Goal: Task Accomplishment & Management: Manage account settings

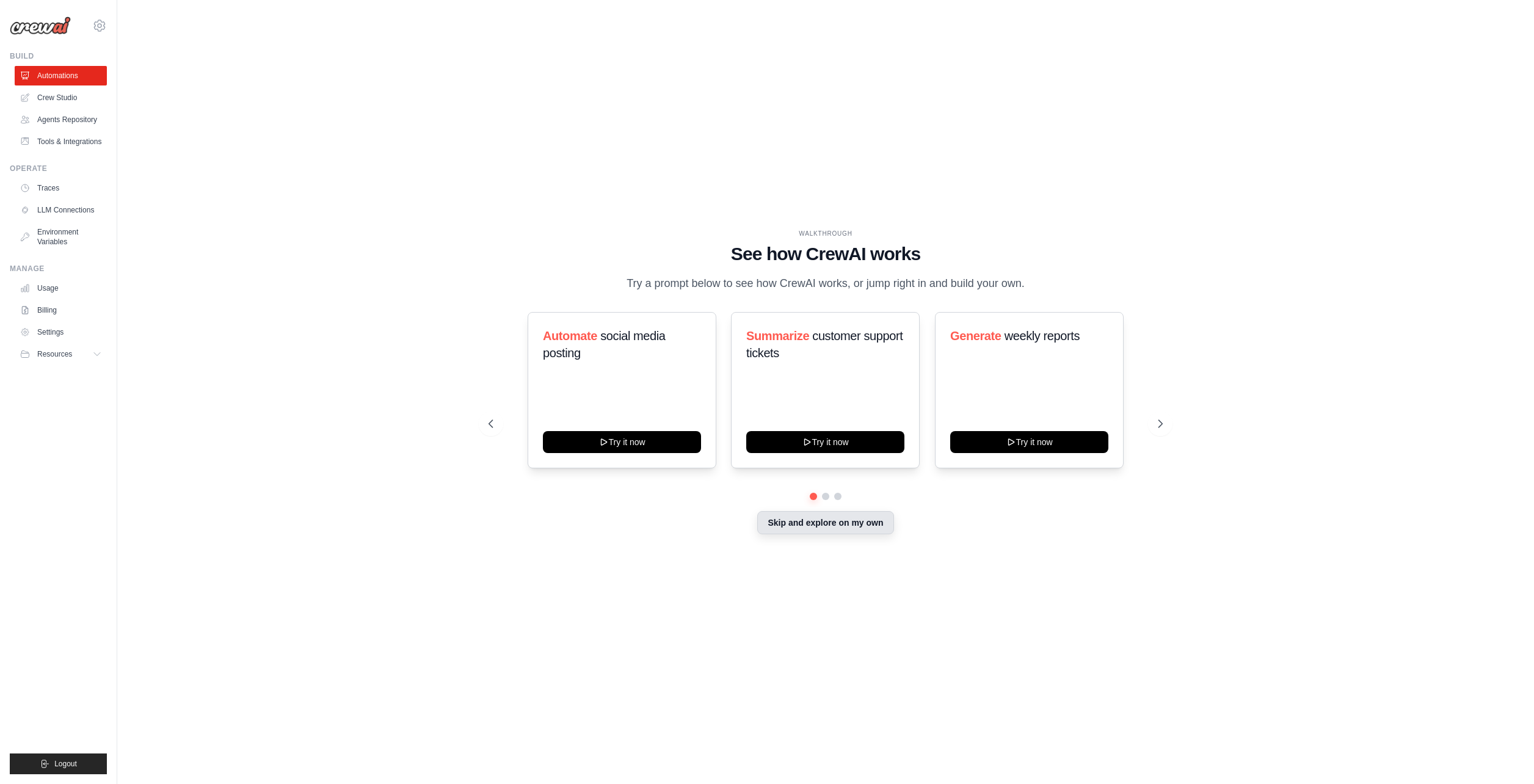
click at [888, 528] on button "Skip and explore on my own" at bounding box center [824, 522] width 136 height 23
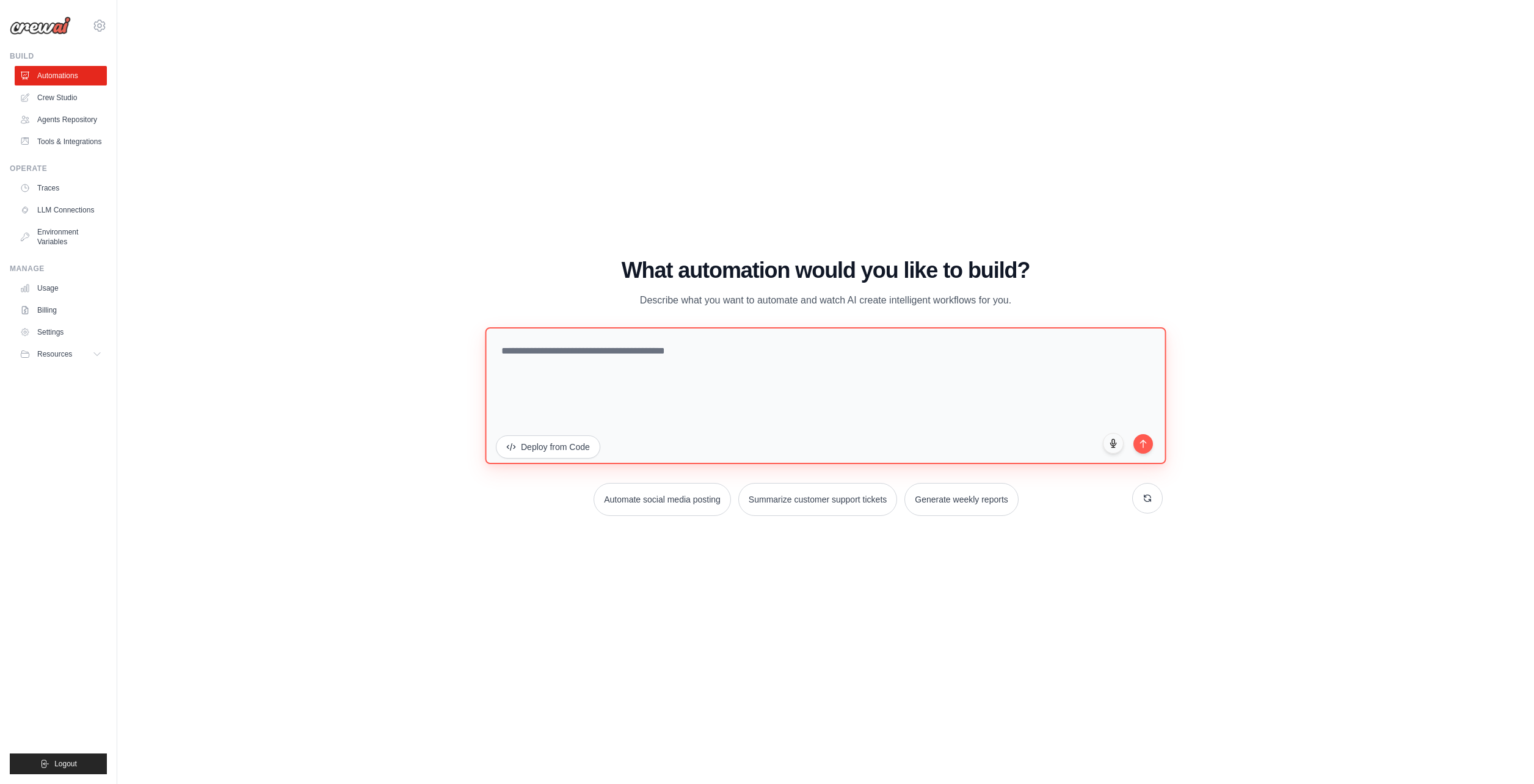
click at [653, 379] on textarea at bounding box center [825, 396] width 681 height 137
click at [537, 457] on button "Deploy from Code" at bounding box center [549, 445] width 106 height 23
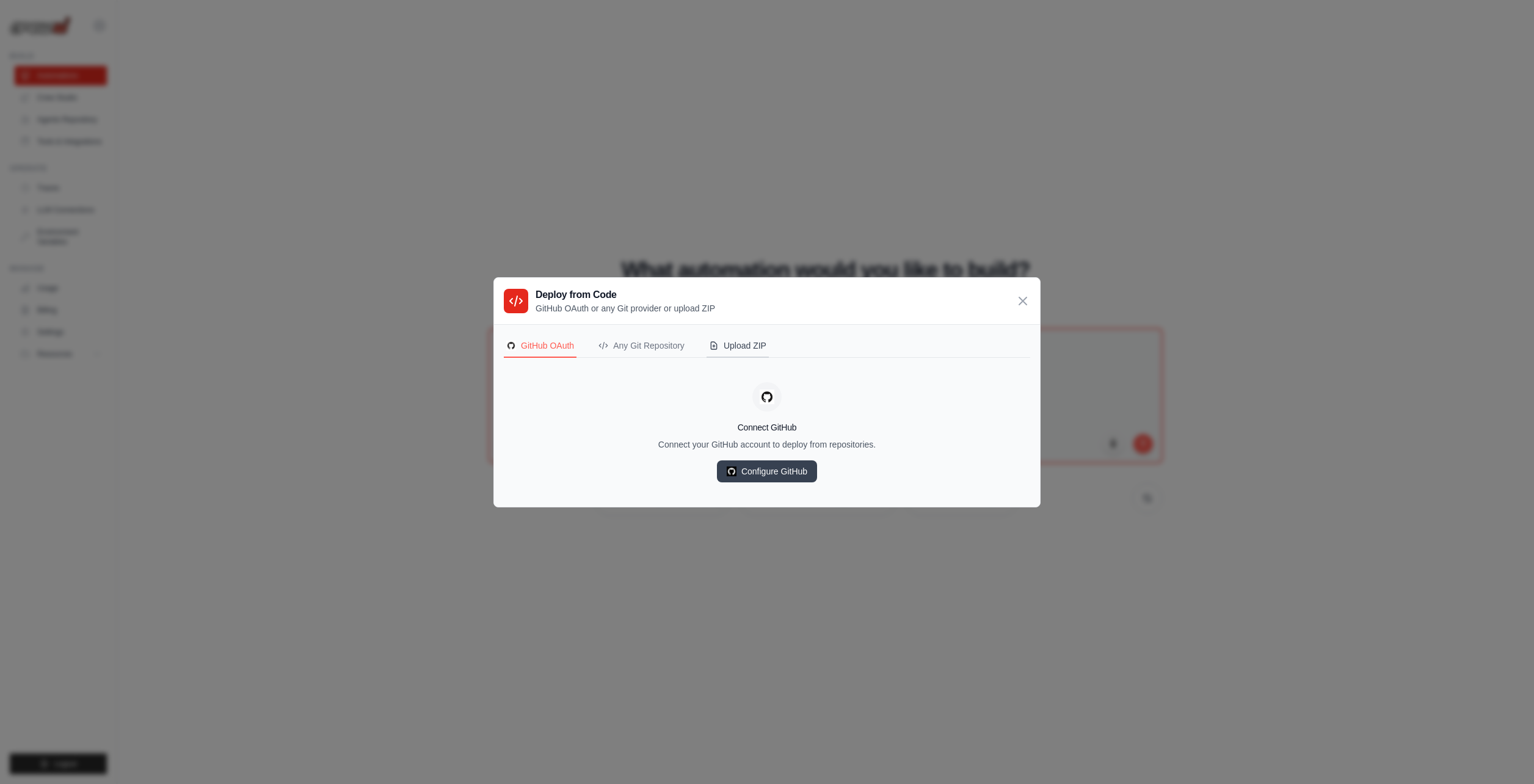
click at [719, 348] on icon "Deployment Source" at bounding box center [714, 346] width 10 height 10
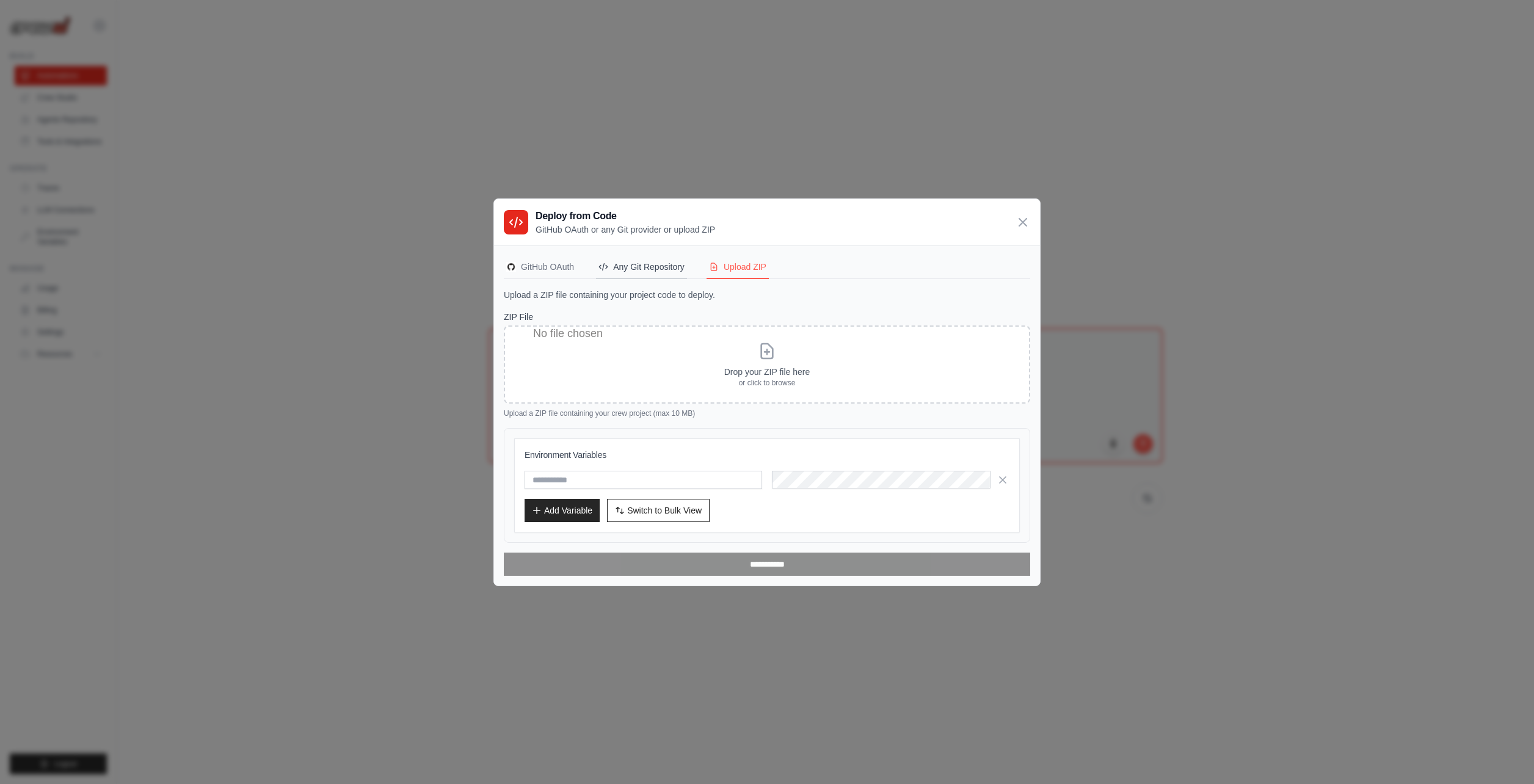
click at [656, 261] on div "Any Git Repository" at bounding box center [642, 267] width 86 height 13
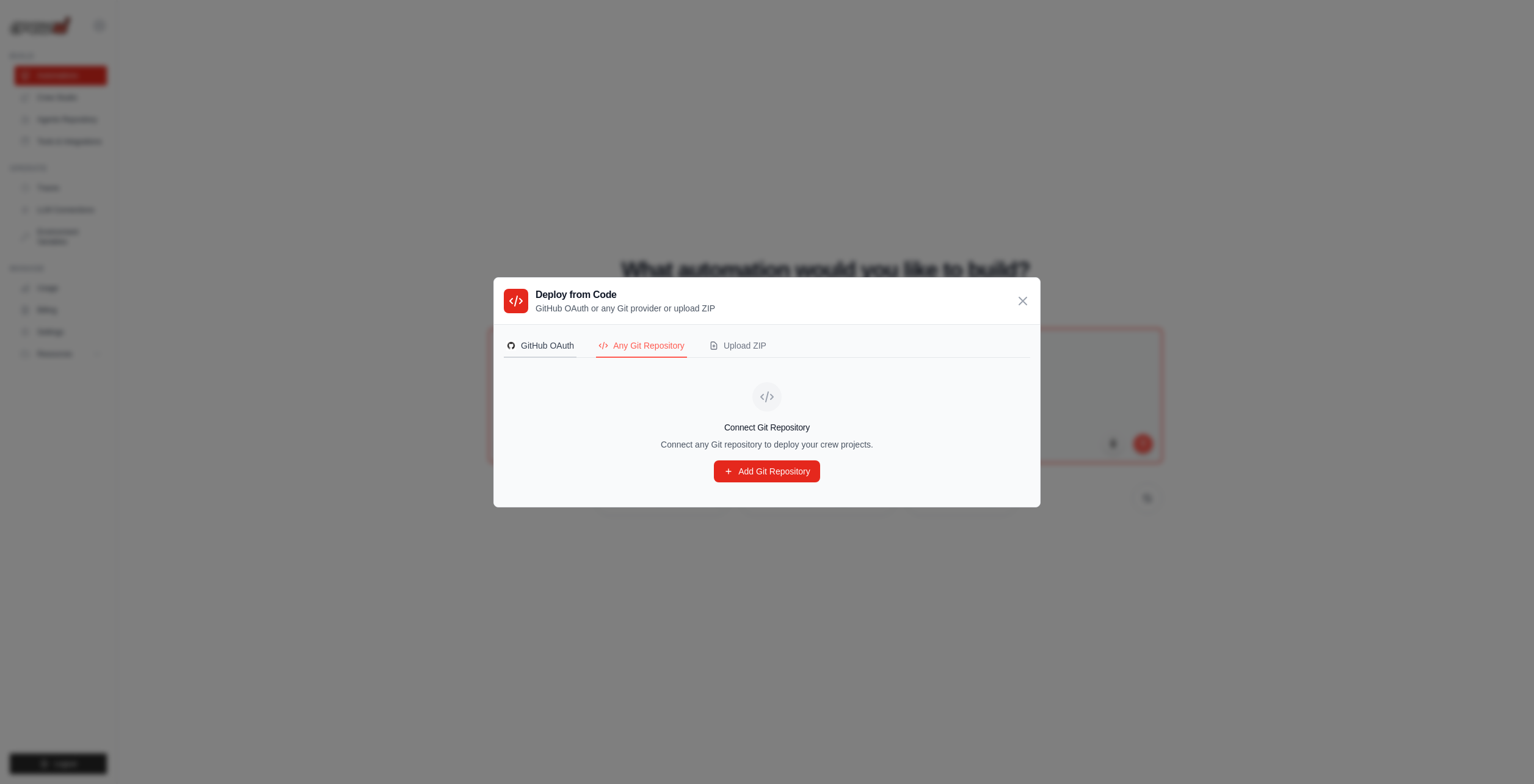
click at [537, 338] on button "GitHub OAuth" at bounding box center [540, 346] width 72 height 23
click at [631, 344] on div "Any Git Repository" at bounding box center [642, 346] width 86 height 13
click at [548, 347] on div "GitHub OAuth" at bounding box center [539, 346] width 68 height 13
click at [746, 351] on div "Upload ZIP" at bounding box center [737, 346] width 57 height 13
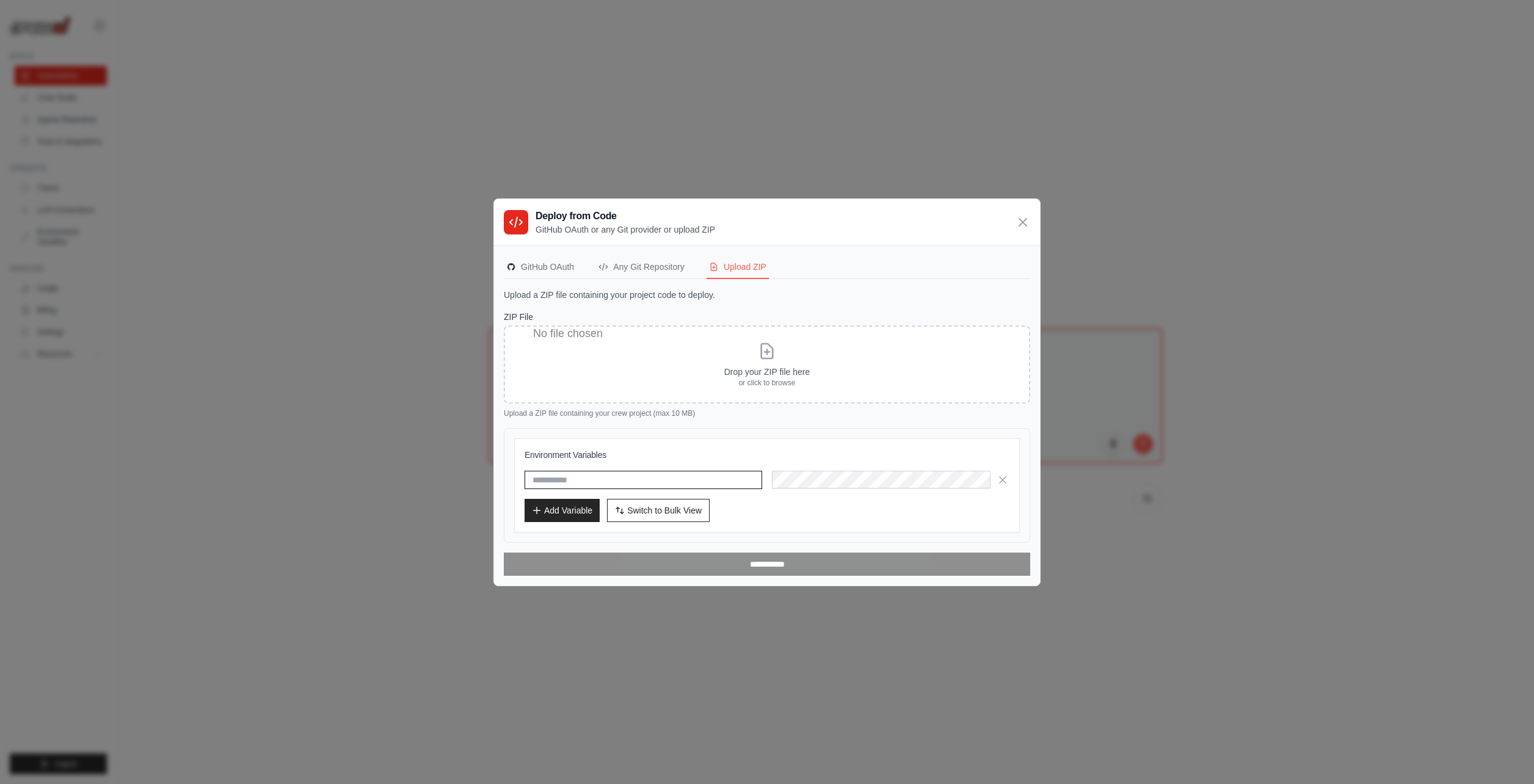
click at [698, 482] on input "text" at bounding box center [643, 479] width 238 height 18
click at [680, 263] on div "Any Git Repository" at bounding box center [642, 267] width 86 height 13
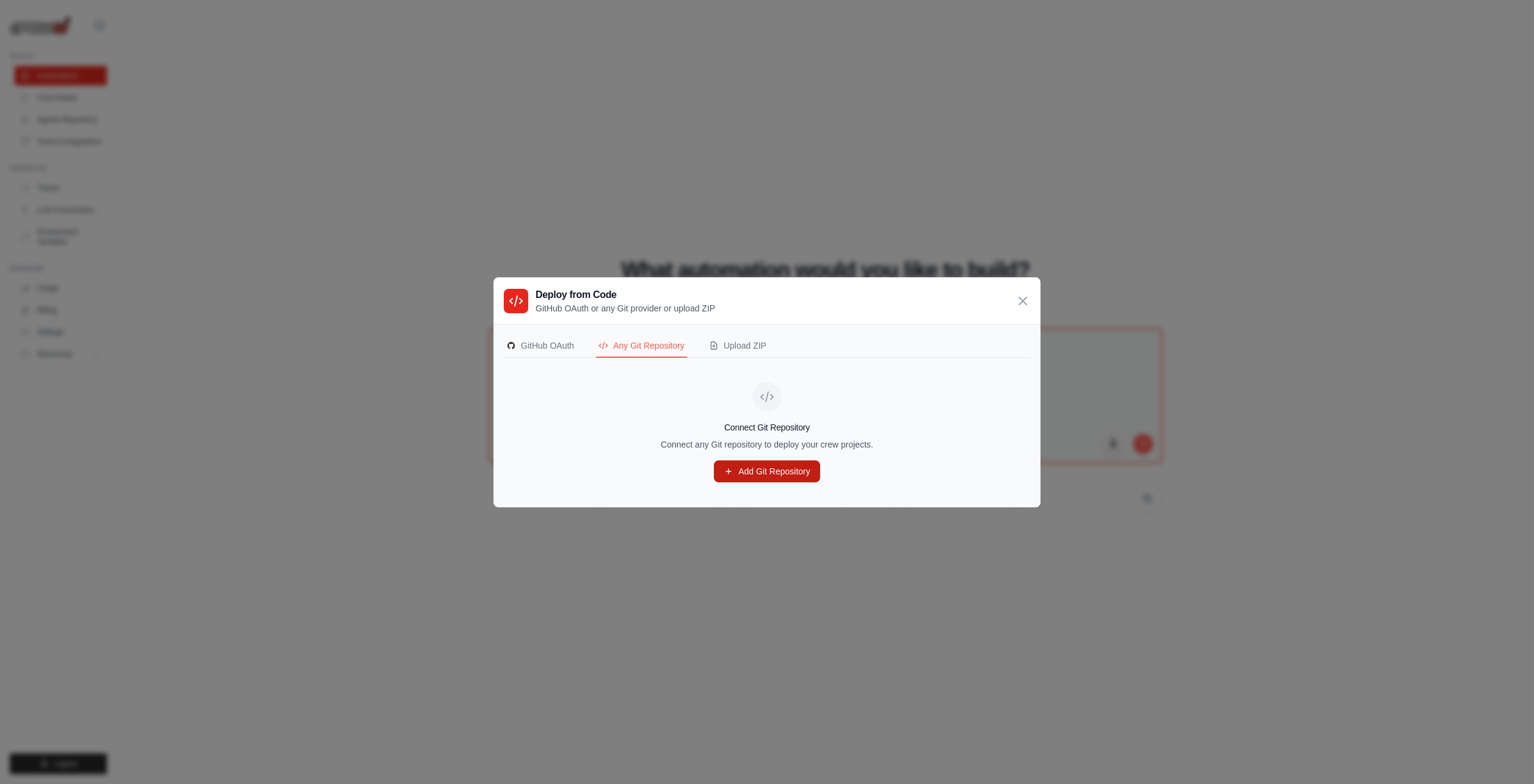
click at [715, 465] on link "Add Git Repository" at bounding box center [767, 472] width 106 height 22
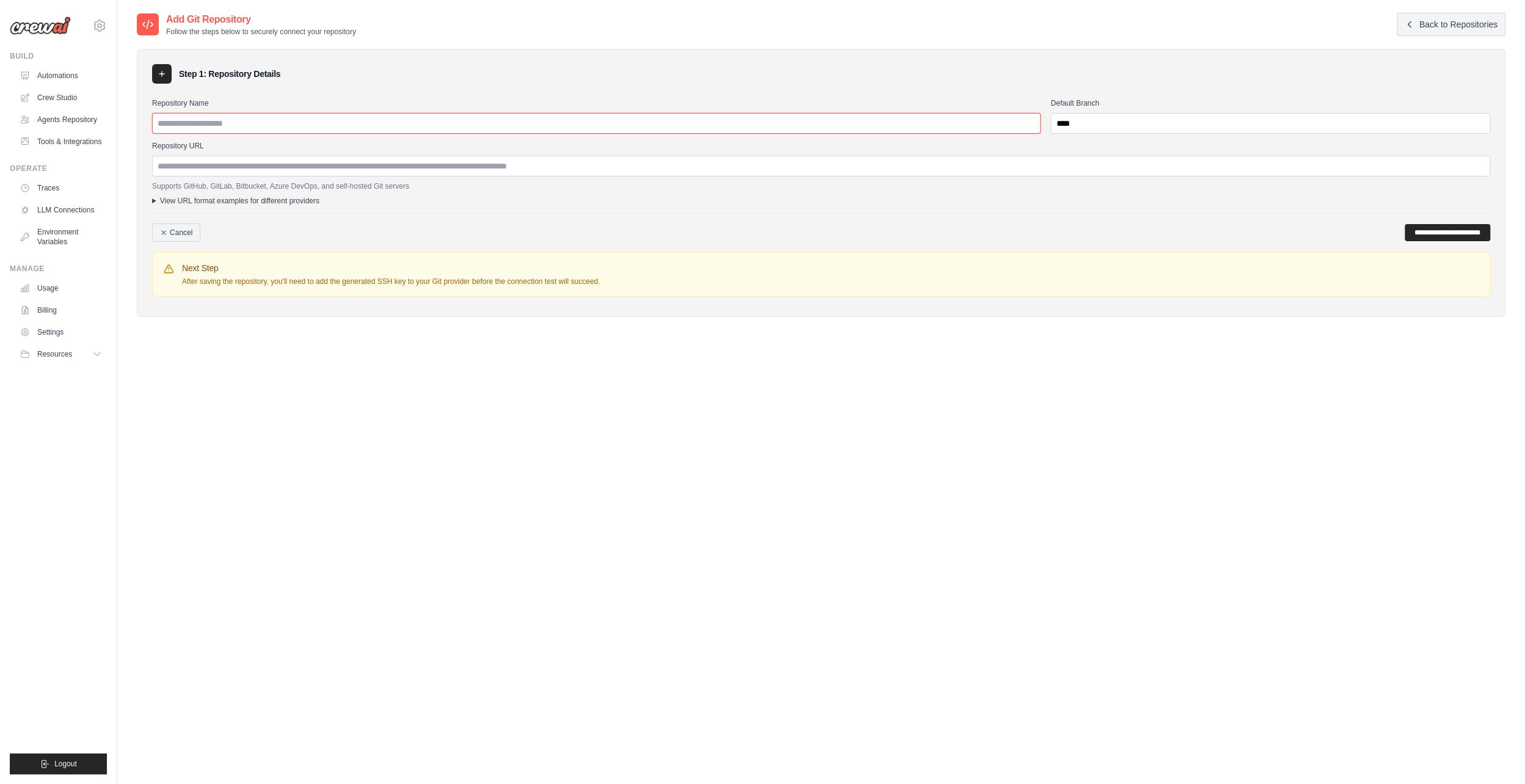
click at [261, 120] on input "Repository Name" at bounding box center [596, 123] width 889 height 21
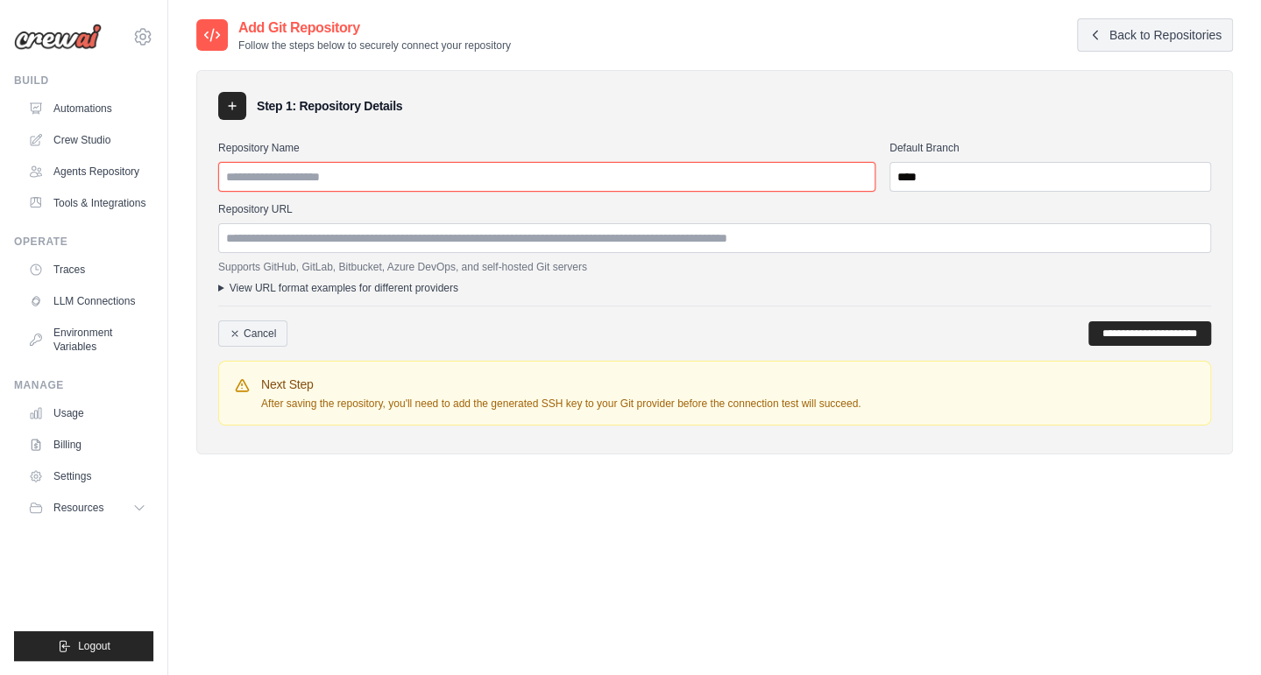
click at [445, 185] on input "Repository Name" at bounding box center [546, 177] width 657 height 30
drag, startPoint x: 310, startPoint y: 178, endPoint x: 172, endPoint y: 173, distance: 138.5
click at [172, 173] on div "Add Git Repository Follow the steps below to securely connect your repository B…" at bounding box center [714, 355] width 1093 height 675
type input "**********"
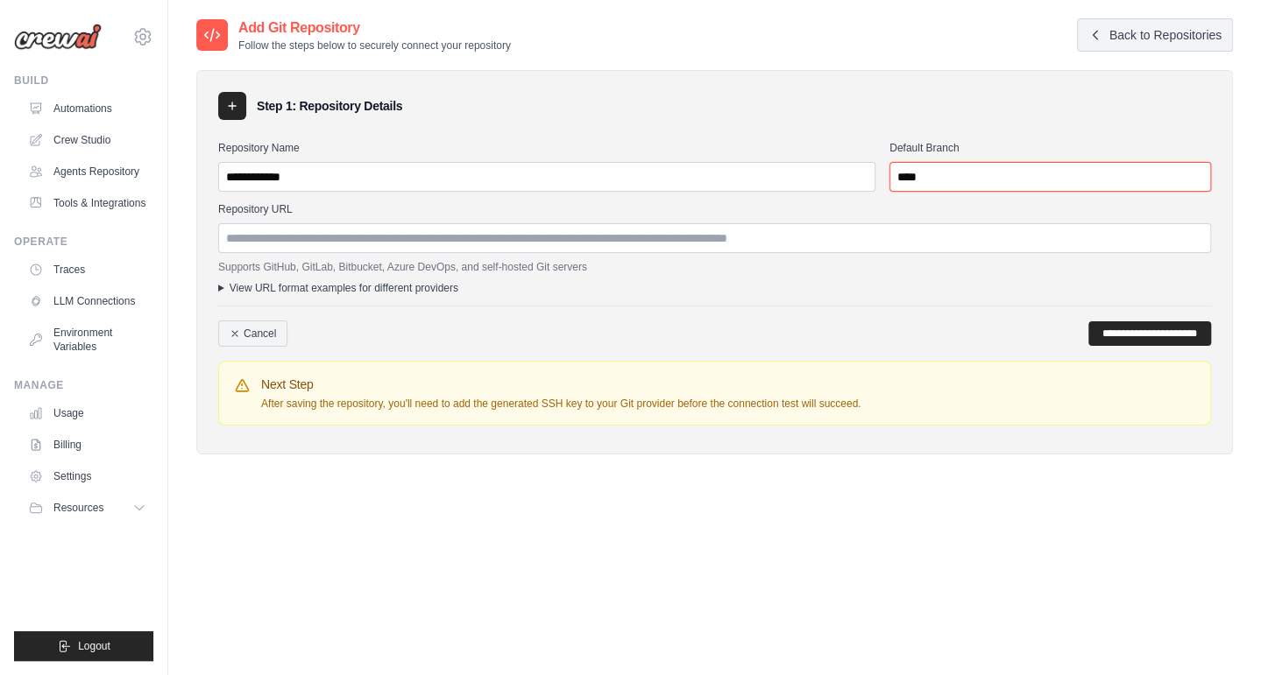
click at [919, 168] on input "****" at bounding box center [1050, 177] width 322 height 30
type input "******"
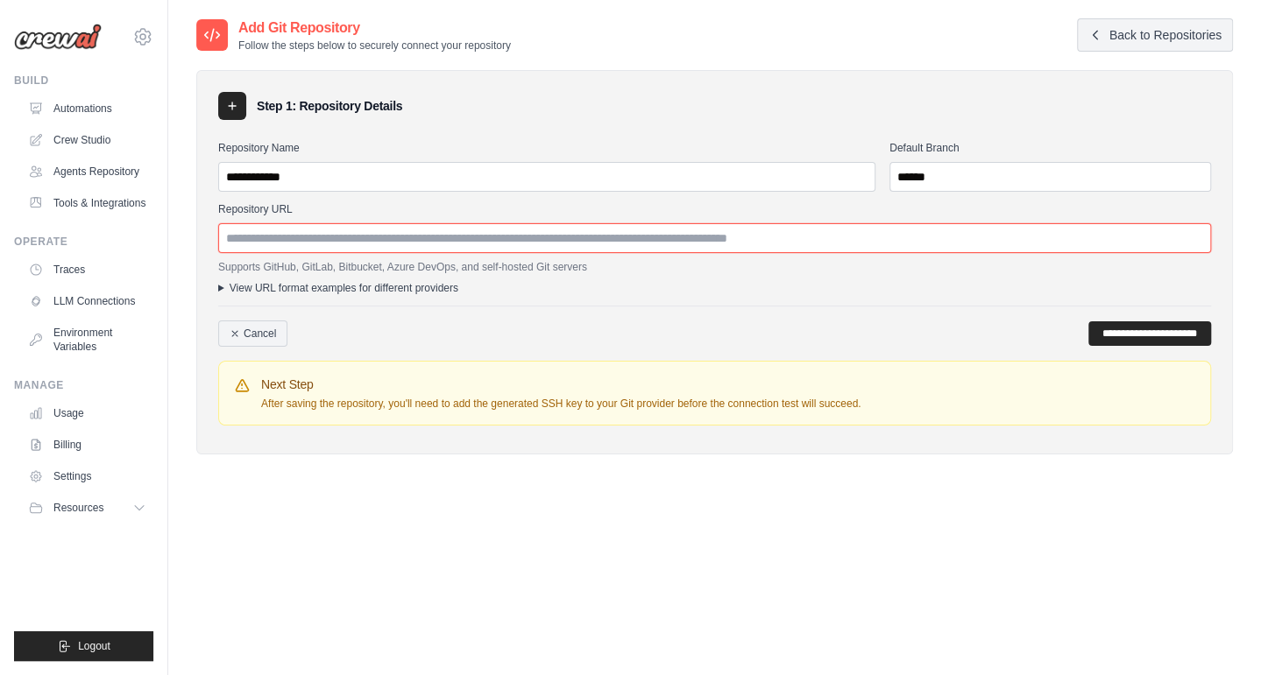
click at [501, 236] on input "Repository URL" at bounding box center [714, 238] width 993 height 30
paste input "**********"
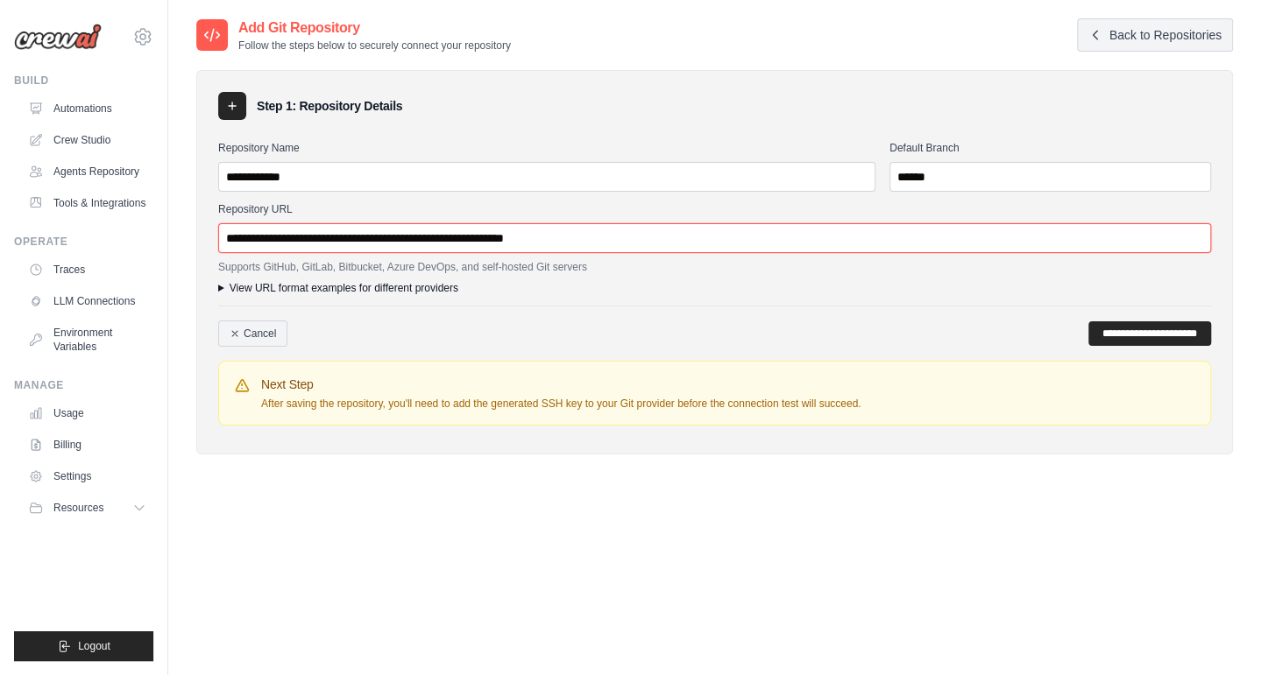
type input "**********"
click at [369, 281] on summary "View URL format examples for different providers" at bounding box center [714, 288] width 993 height 14
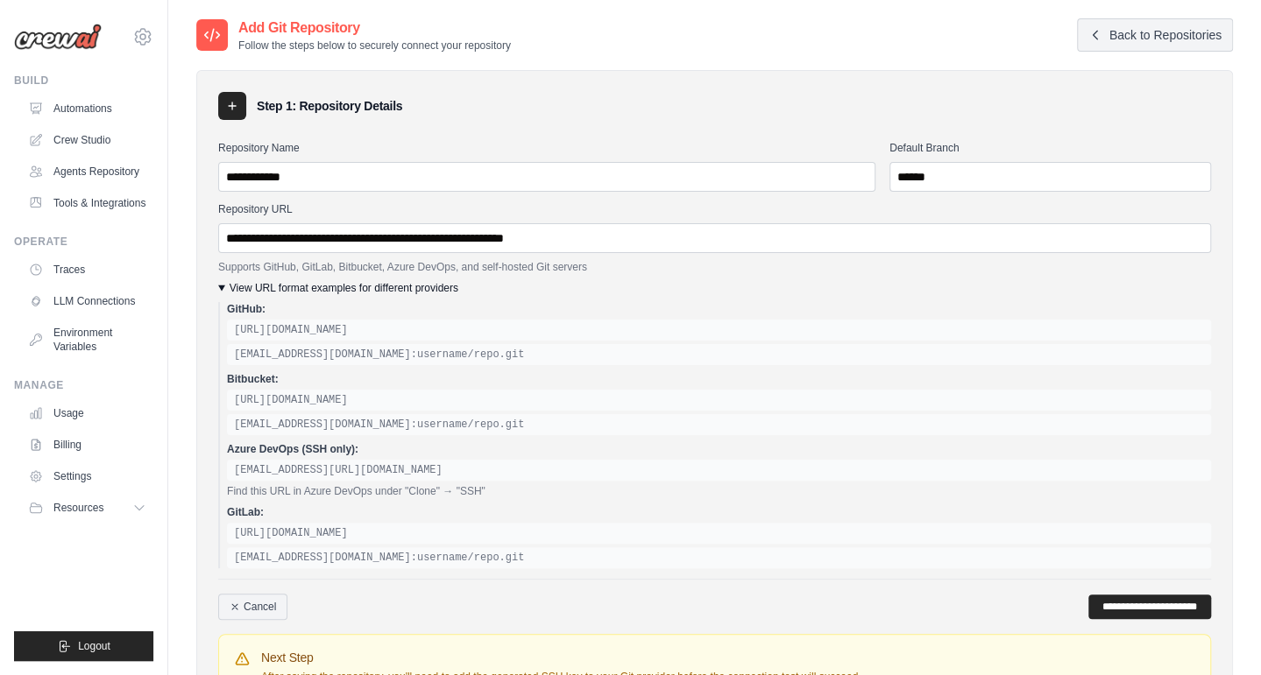
click at [369, 281] on summary "View URL format examples for different providers" at bounding box center [714, 288] width 993 height 14
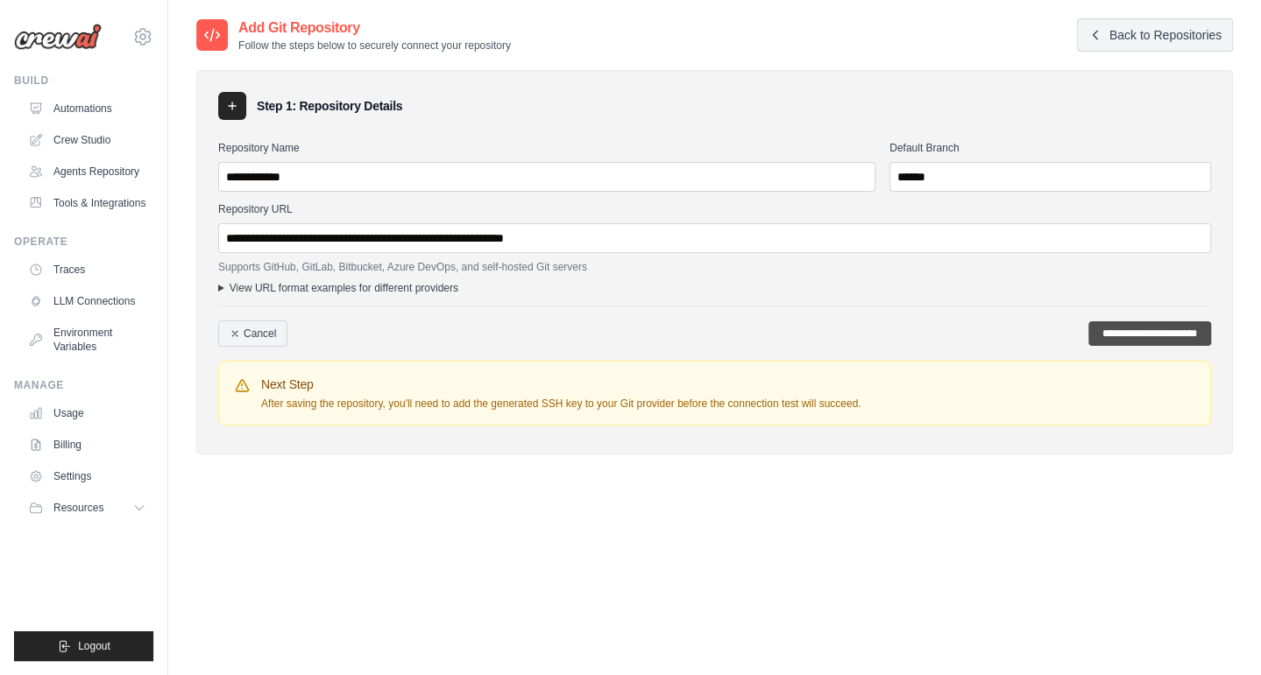
click at [1109, 337] on input "**********" at bounding box center [1149, 334] width 123 height 25
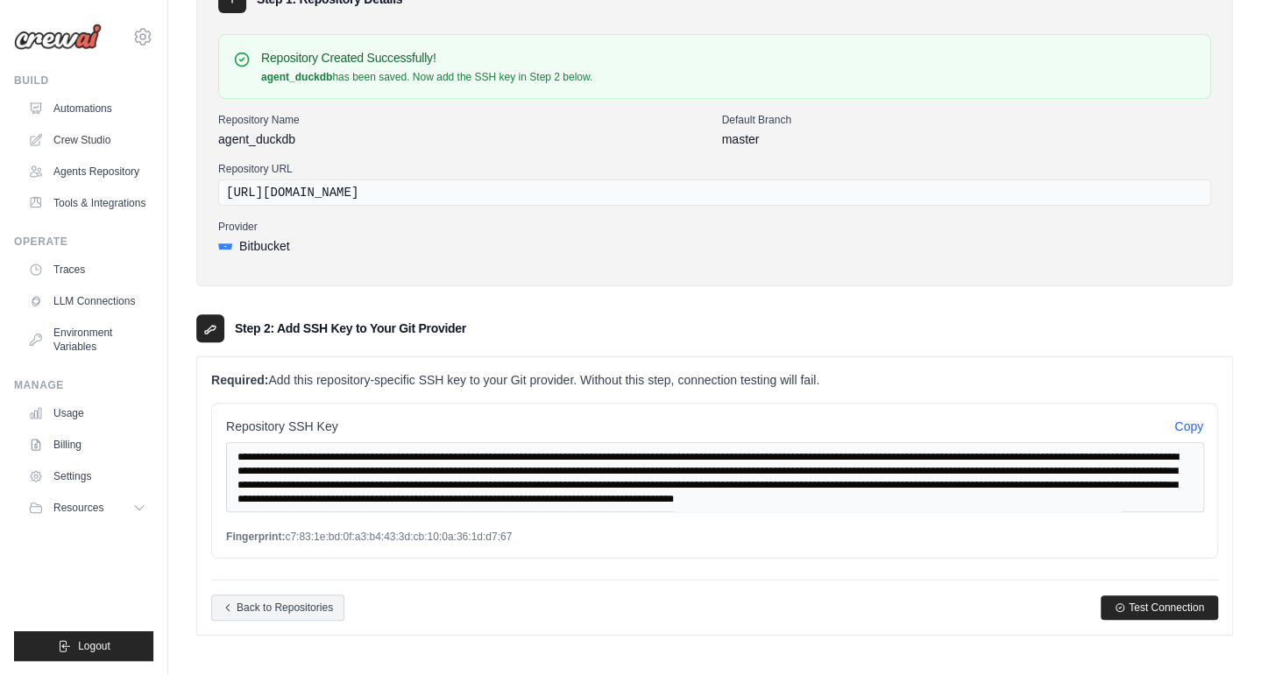
scroll to position [168, 0]
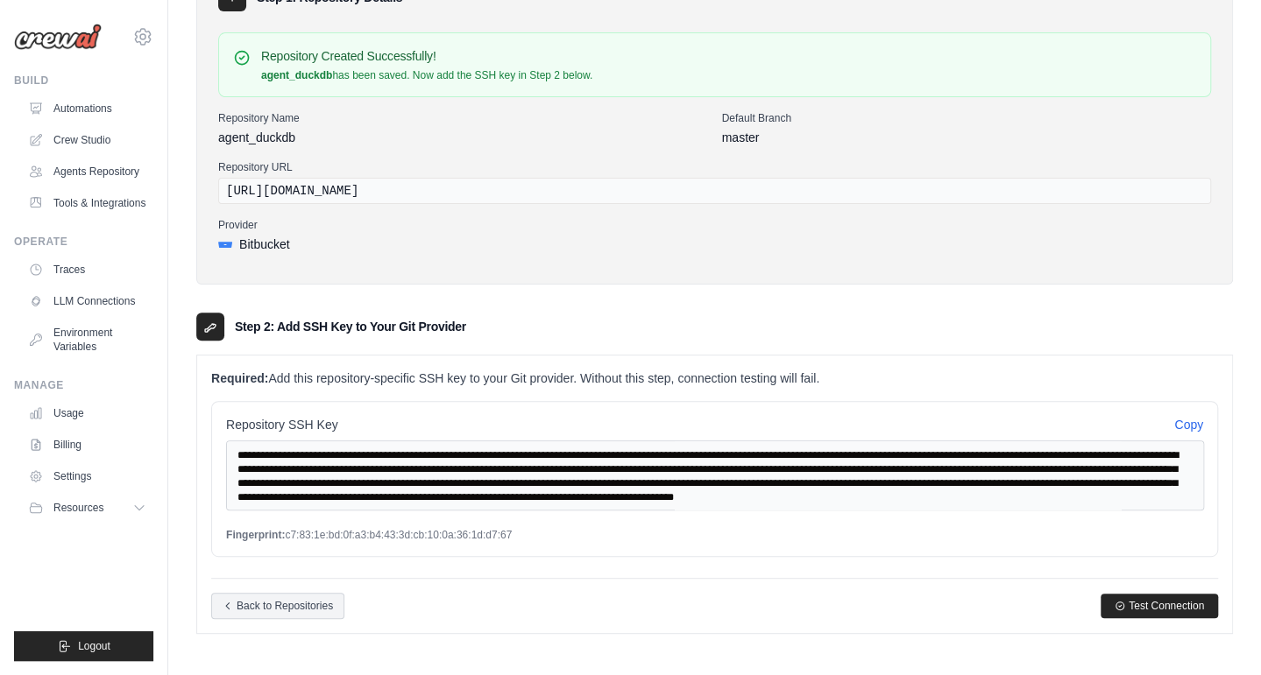
click at [1184, 432] on div "**********" at bounding box center [714, 479] width 1007 height 156
click at [1184, 425] on button "Copy" at bounding box center [1188, 424] width 29 height 18
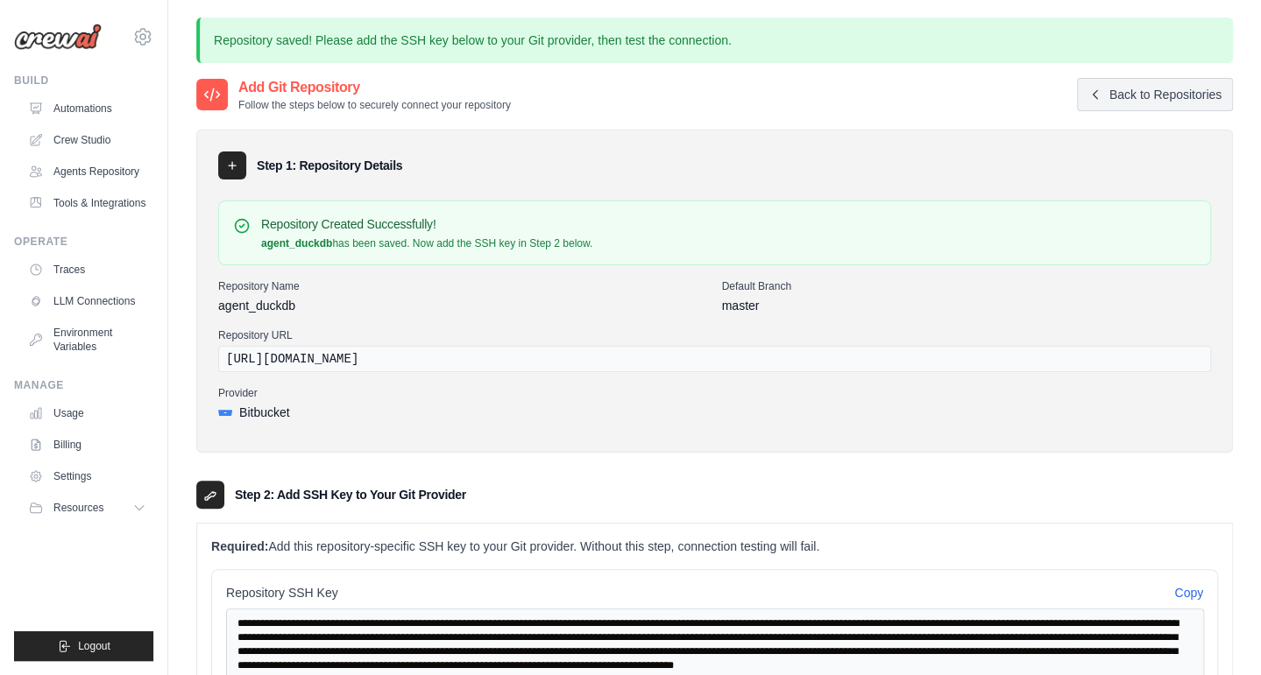
scroll to position [0, 0]
click at [1139, 97] on link "Back to Repositories" at bounding box center [1155, 94] width 156 height 33
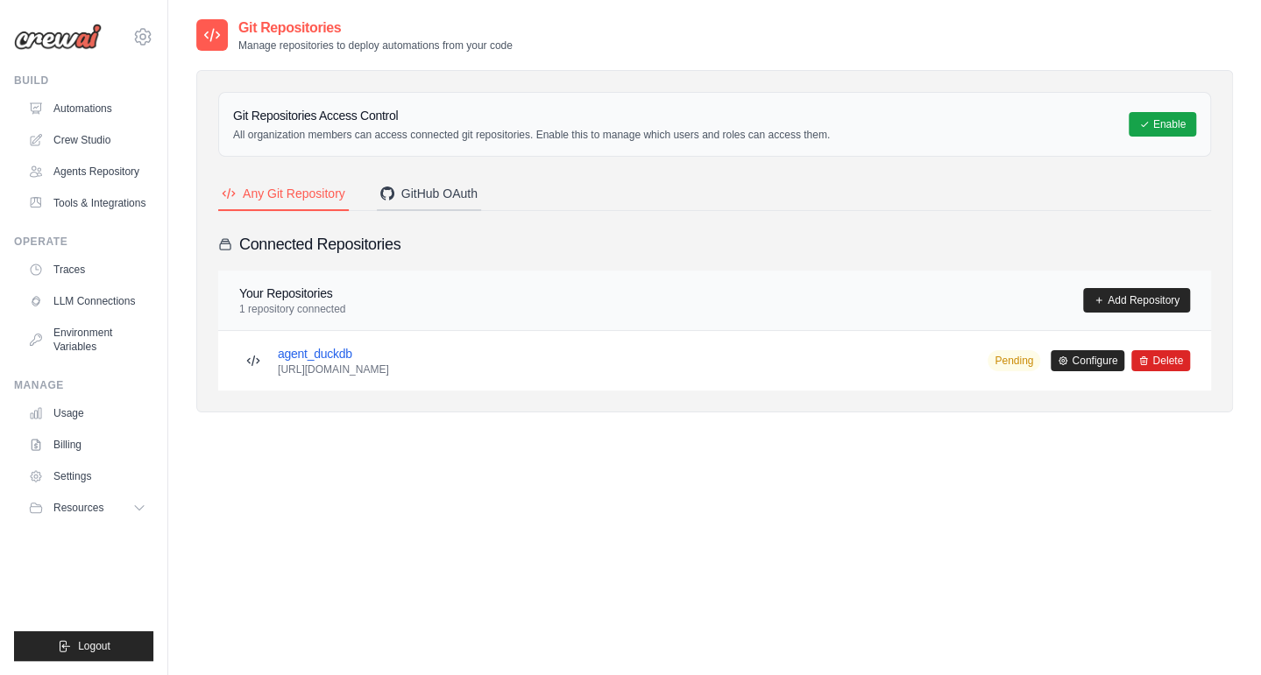
click at [429, 194] on div "GitHub OAuth" at bounding box center [428, 194] width 97 height 18
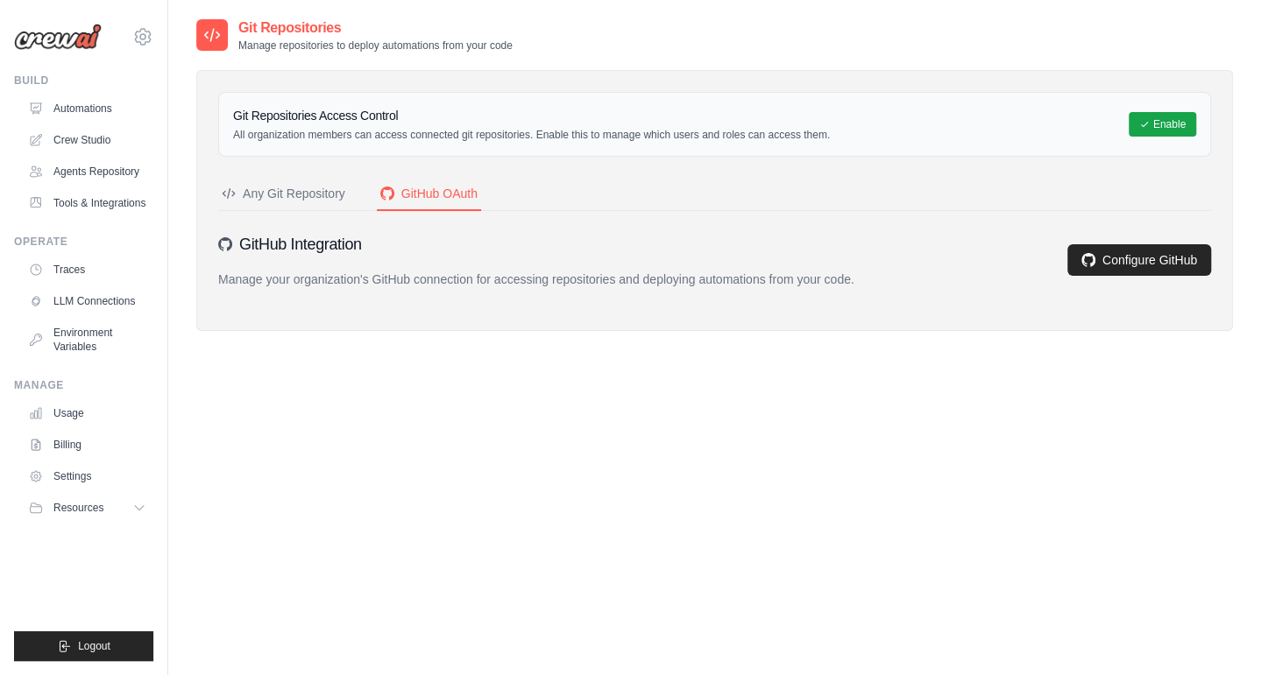
click at [331, 194] on div "Any Git Repository" at bounding box center [284, 194] width 124 height 18
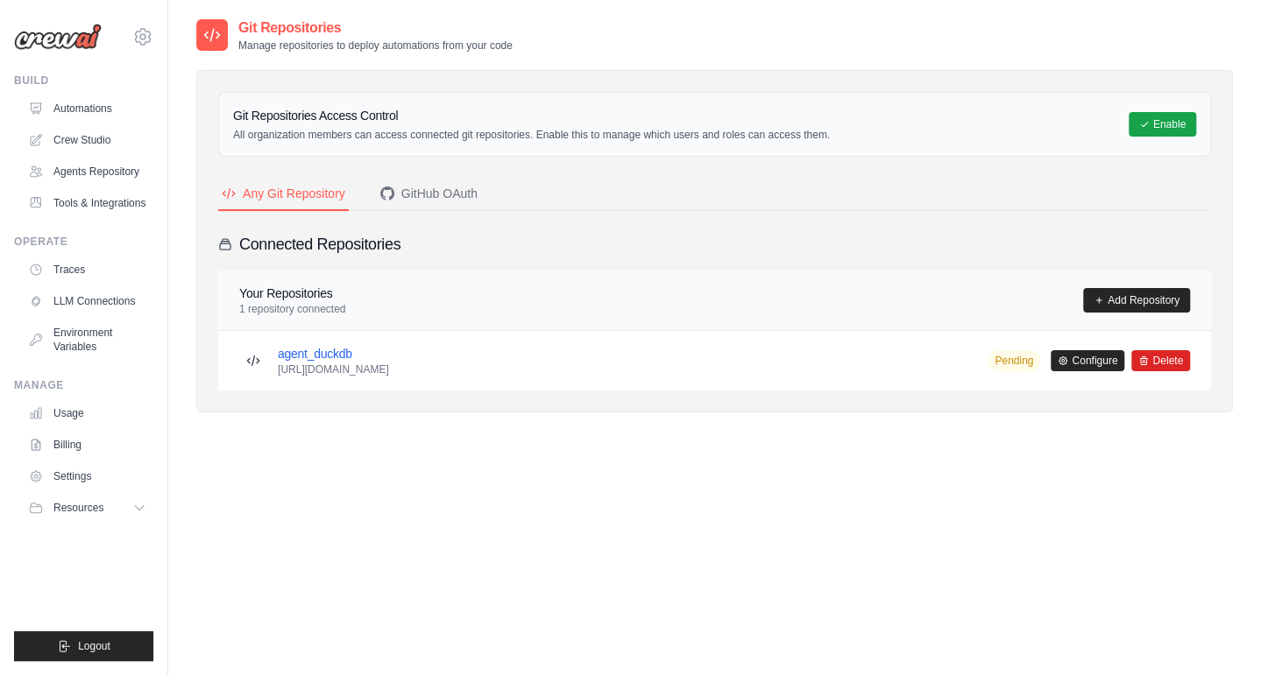
click at [259, 305] on p "1 repository connected" at bounding box center [292, 309] width 106 height 14
click at [1079, 358] on link "Configure" at bounding box center [1087, 360] width 74 height 21
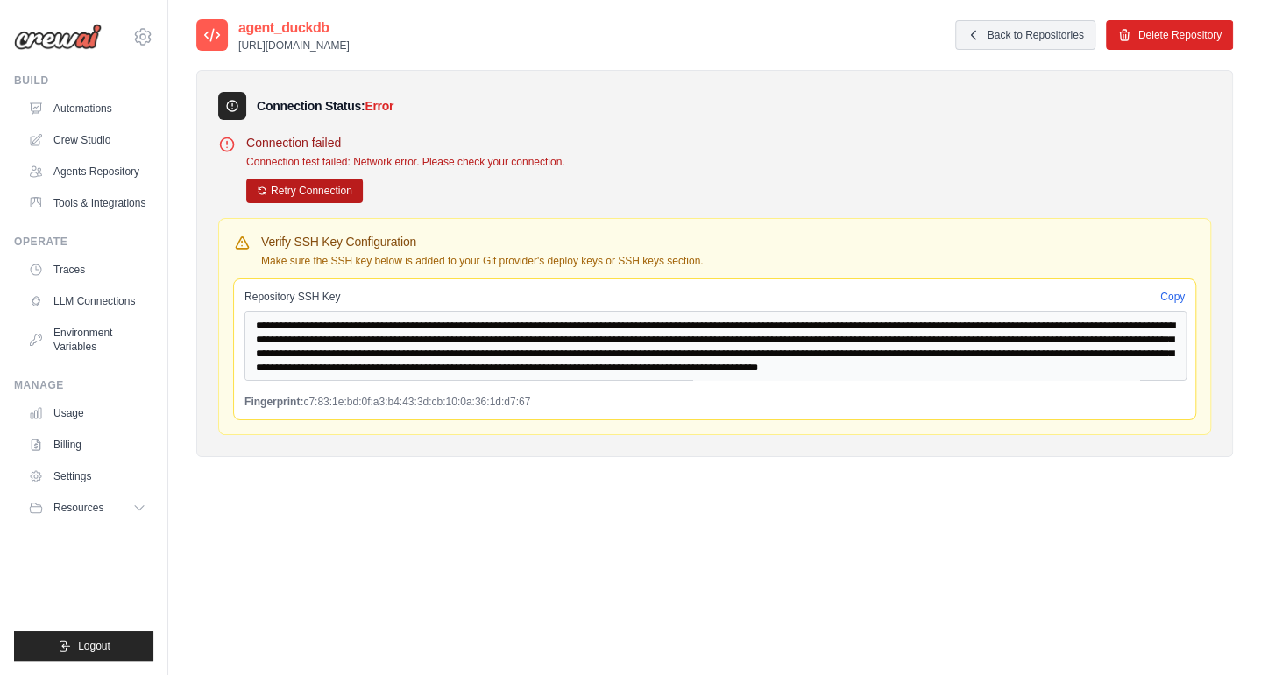
click at [327, 194] on button "Retry Connection" at bounding box center [304, 191] width 117 height 25
click at [302, 198] on button "Retry Connection" at bounding box center [304, 191] width 117 height 25
click at [1051, 44] on link "Back to Repositories" at bounding box center [1025, 35] width 140 height 30
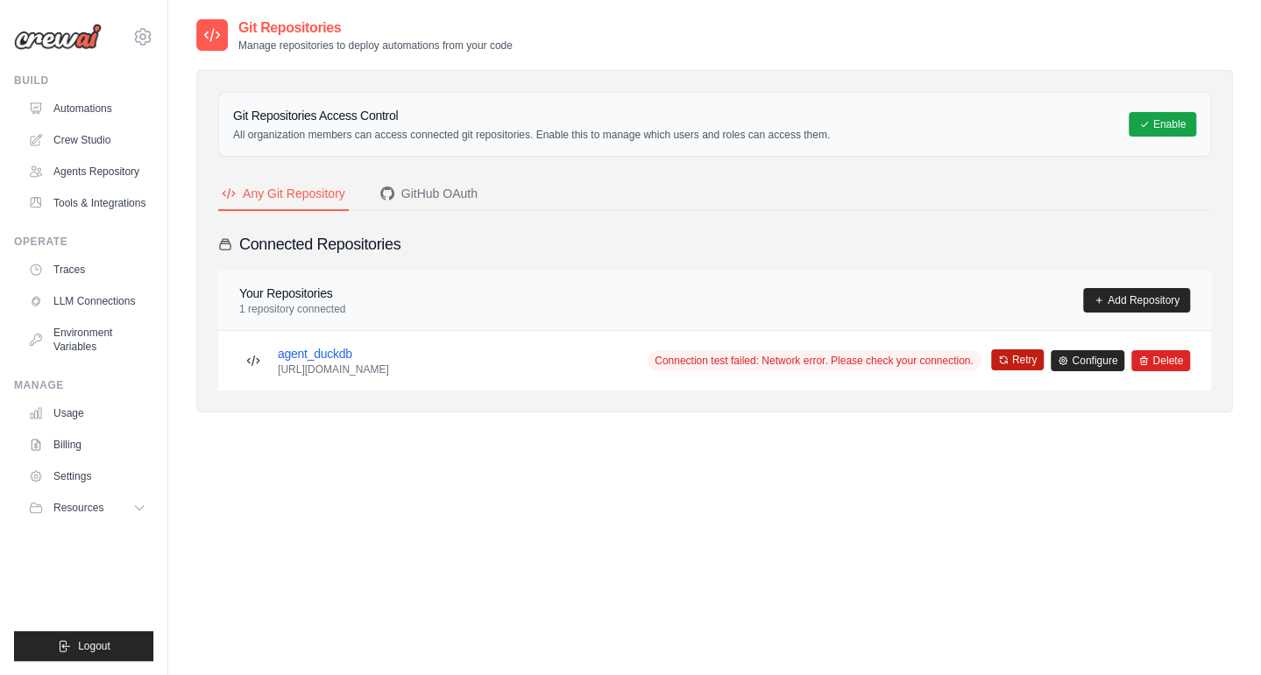
click at [1017, 369] on button "Retry" at bounding box center [1017, 360] width 53 height 21
drag, startPoint x: 0, startPoint y: 0, endPoint x: 1017, endPoint y: 369, distance: 1082.0
click at [1017, 369] on button "Retry" at bounding box center [1017, 360] width 53 height 21
click at [340, 350] on link "agent_duckdb" at bounding box center [315, 354] width 74 height 14
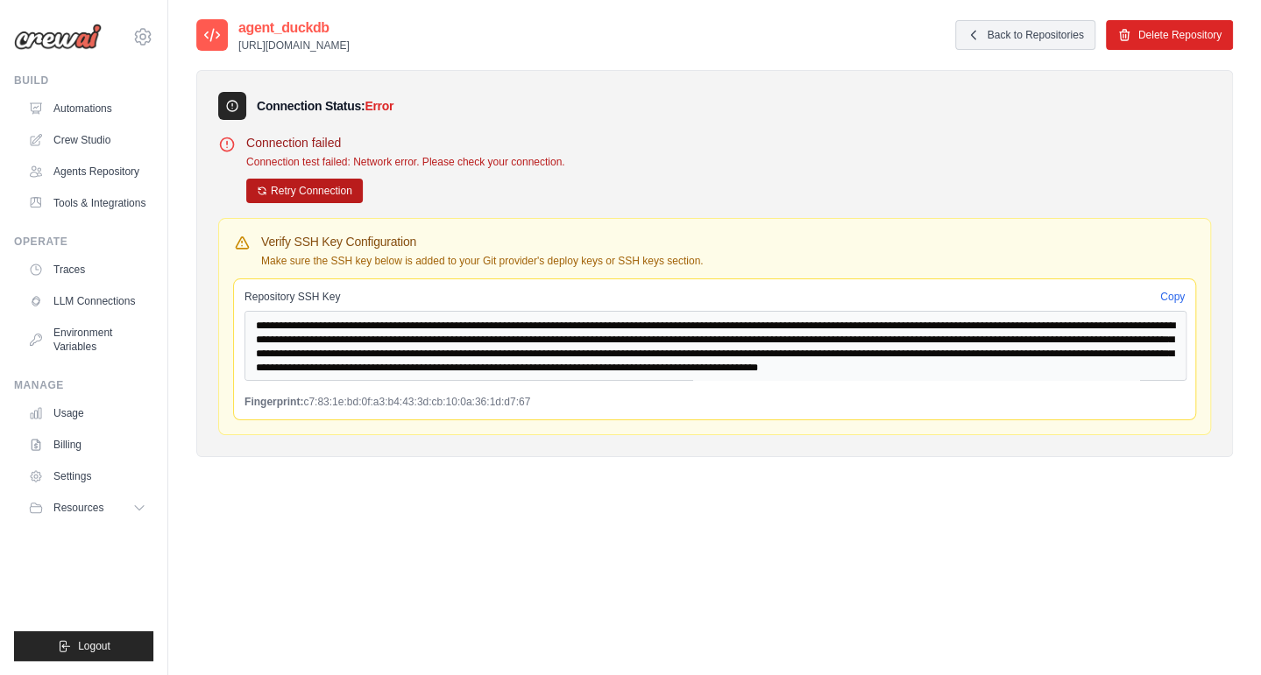
click at [270, 182] on button "Retry Connection" at bounding box center [304, 191] width 117 height 25
click at [1181, 42] on button "Delete Repository" at bounding box center [1169, 34] width 127 height 30
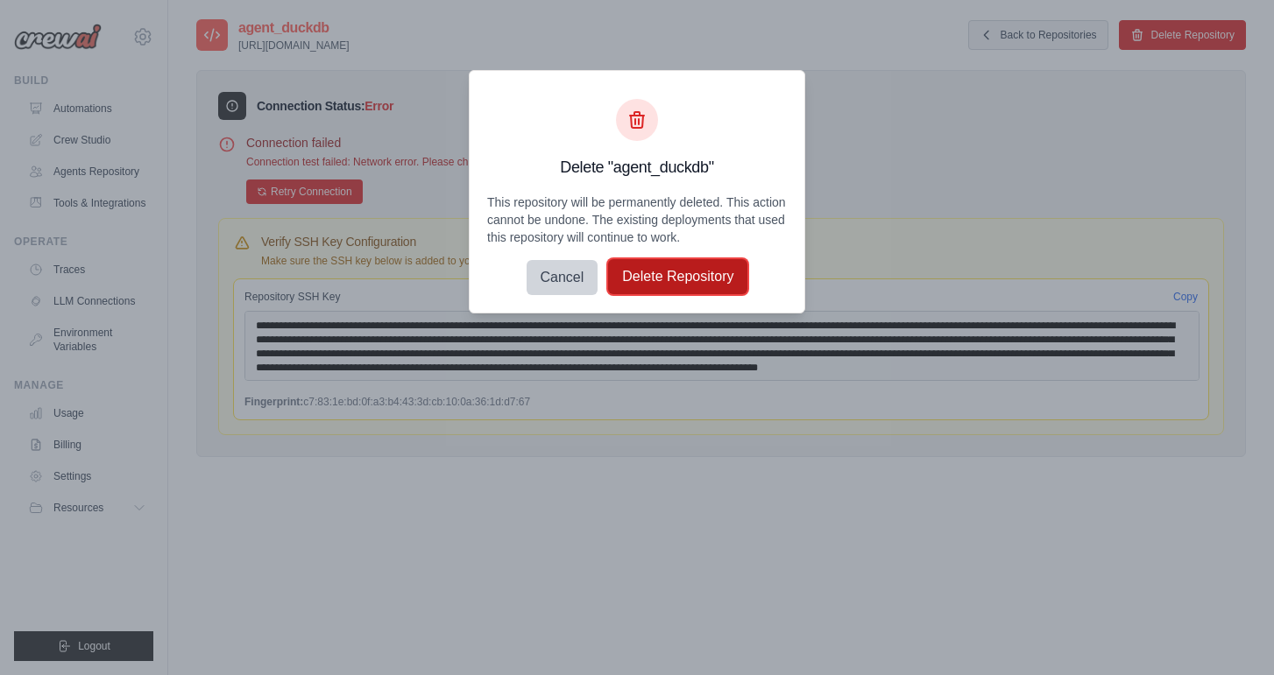
click at [645, 280] on button "Delete Repository" at bounding box center [677, 276] width 139 height 35
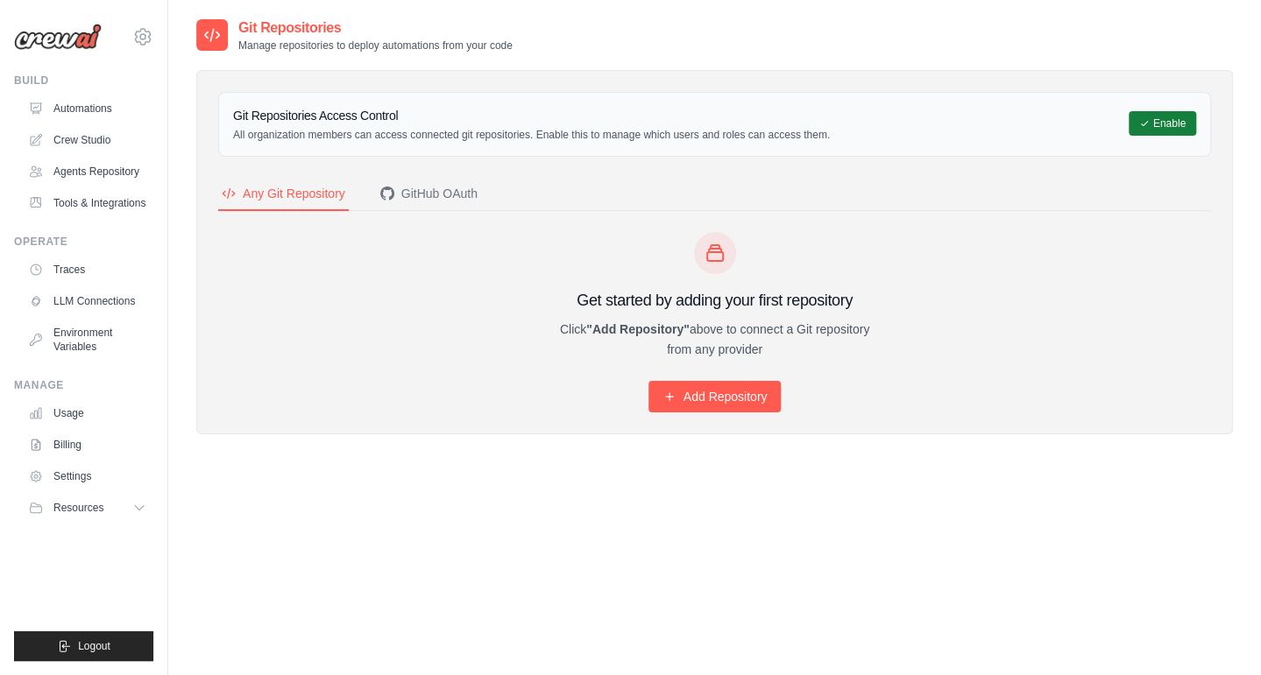
click at [1176, 126] on button "Enable" at bounding box center [1161, 123] width 67 height 25
click at [445, 181] on button "GitHub OAuth" at bounding box center [429, 194] width 104 height 33
